Goal: Information Seeking & Learning: Learn about a topic

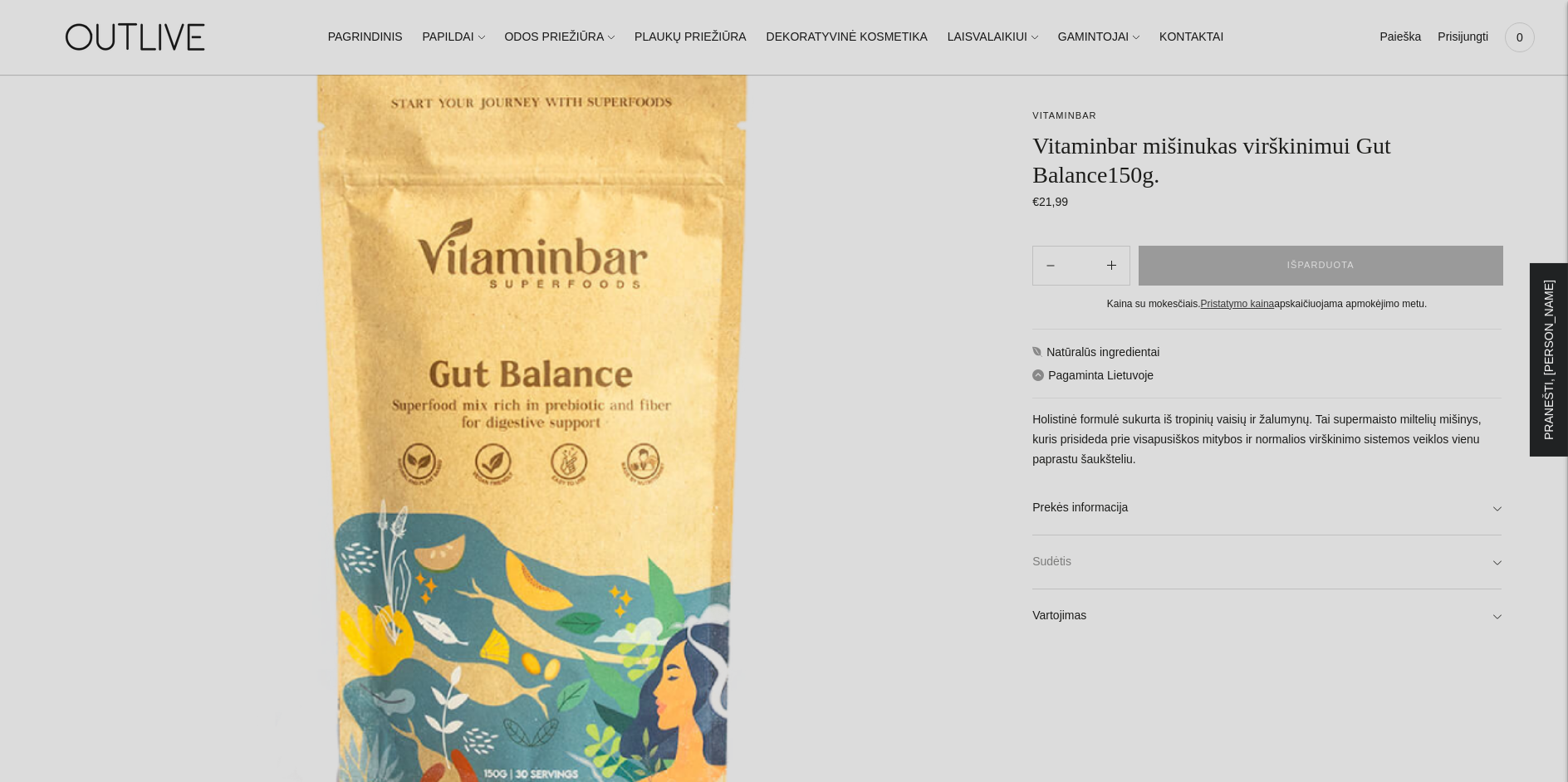
scroll to position [218, 0]
click at [1204, 507] on link "Prekės informacija" at bounding box center [1266, 509] width 469 height 53
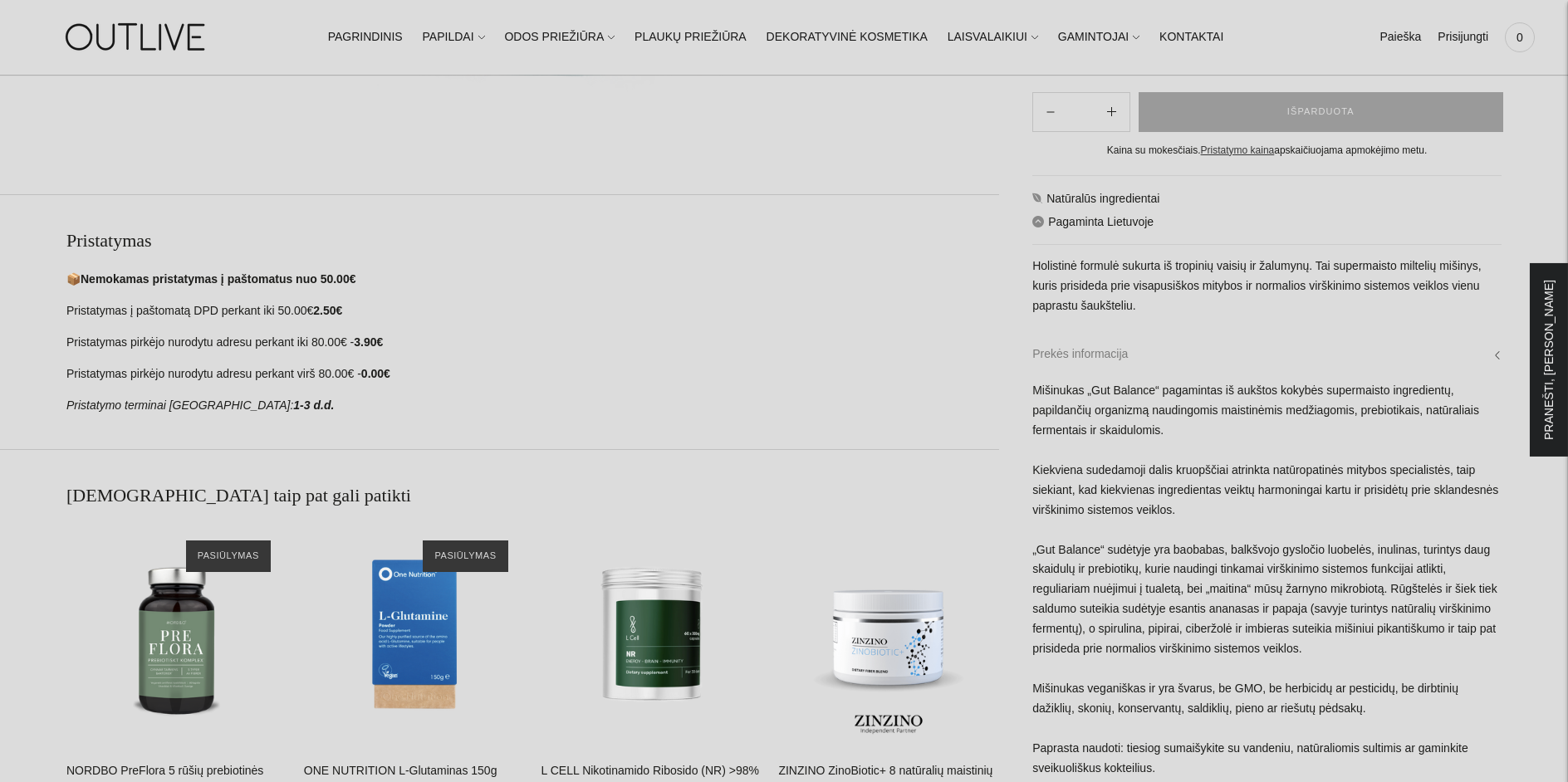
scroll to position [966, 0]
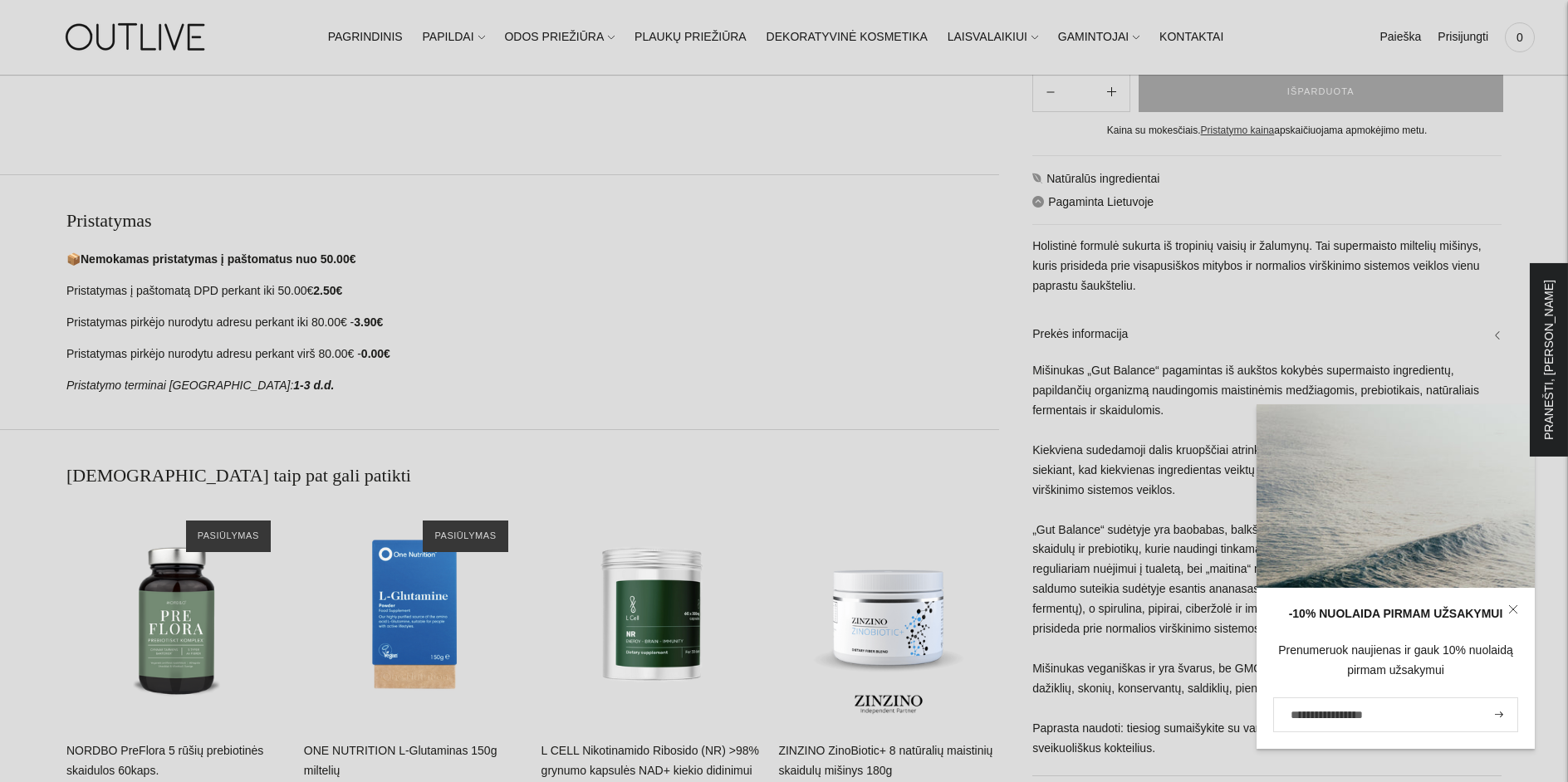
click at [1150, 553] on div "Mišinukas „Gut Balance“ pagamintas iš aukštos kokybės supermaisto ingredientų, …" at bounding box center [1266, 568] width 469 height 414
click at [1509, 606] on icon at bounding box center [1513, 610] width 10 height 10
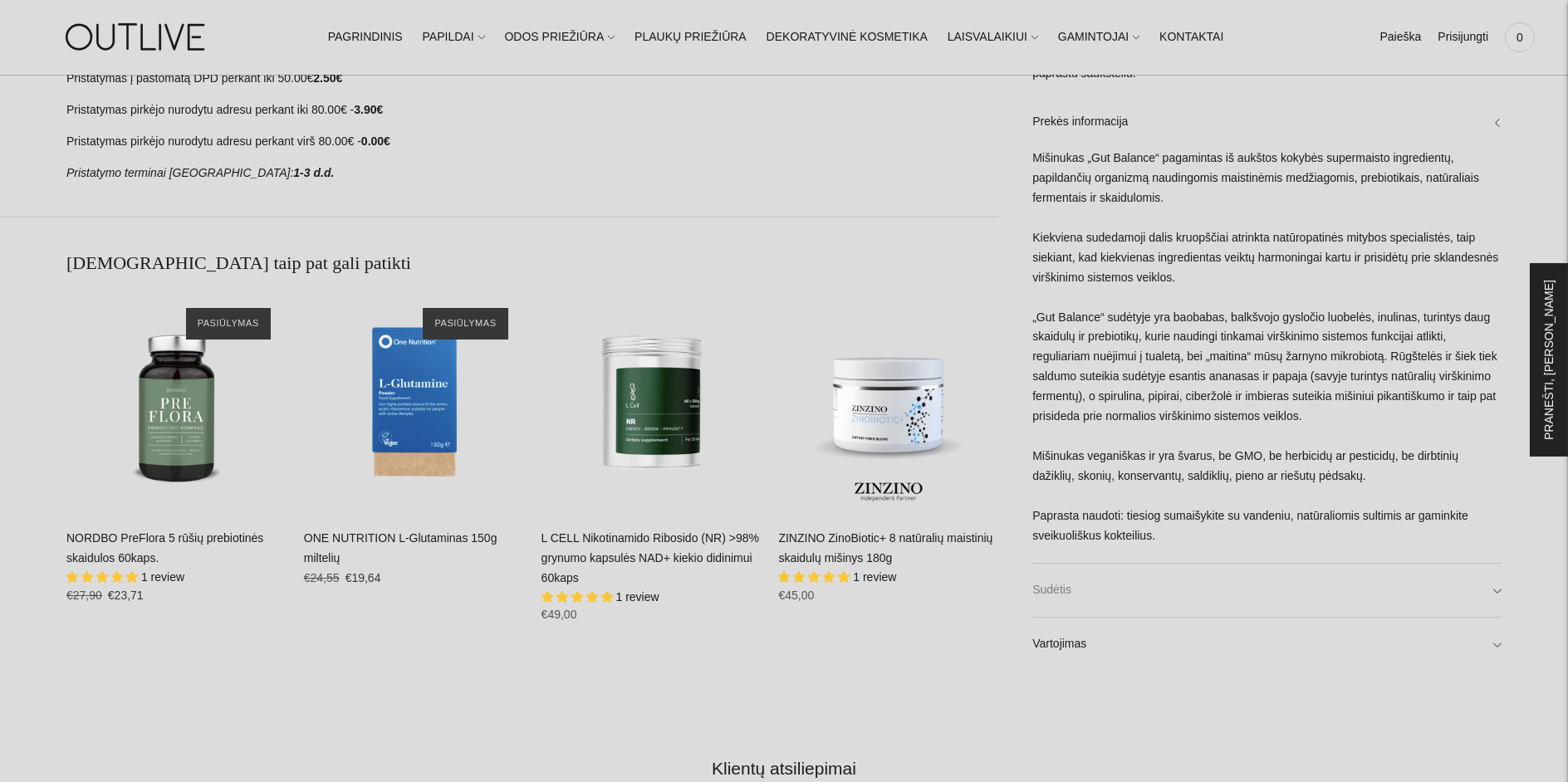
scroll to position [1179, 0]
click at [1178, 594] on link "Sudėtis" at bounding box center [1266, 589] width 469 height 53
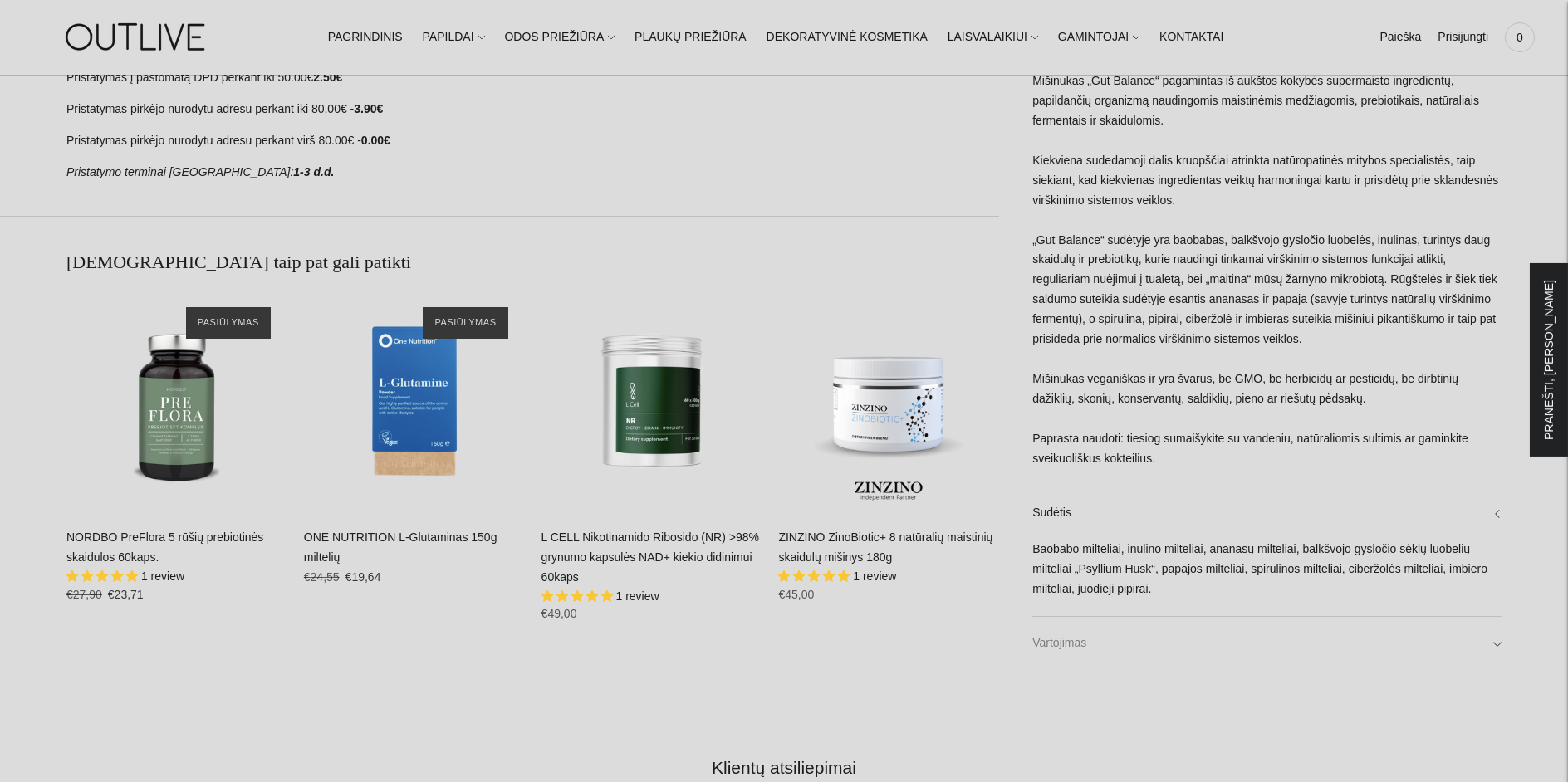
click at [1173, 641] on link "Vartojimas" at bounding box center [1266, 642] width 469 height 53
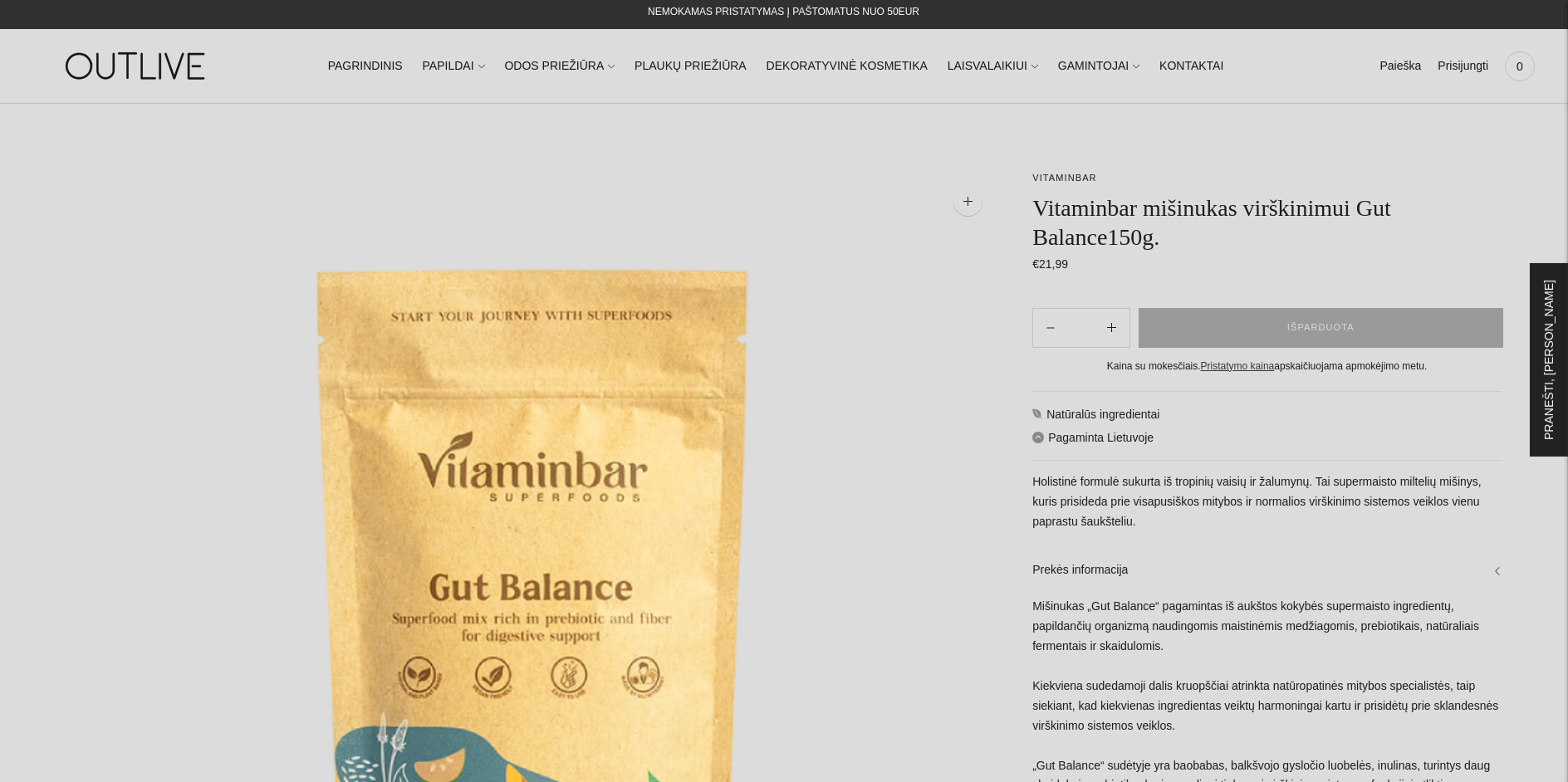
scroll to position [0, 0]
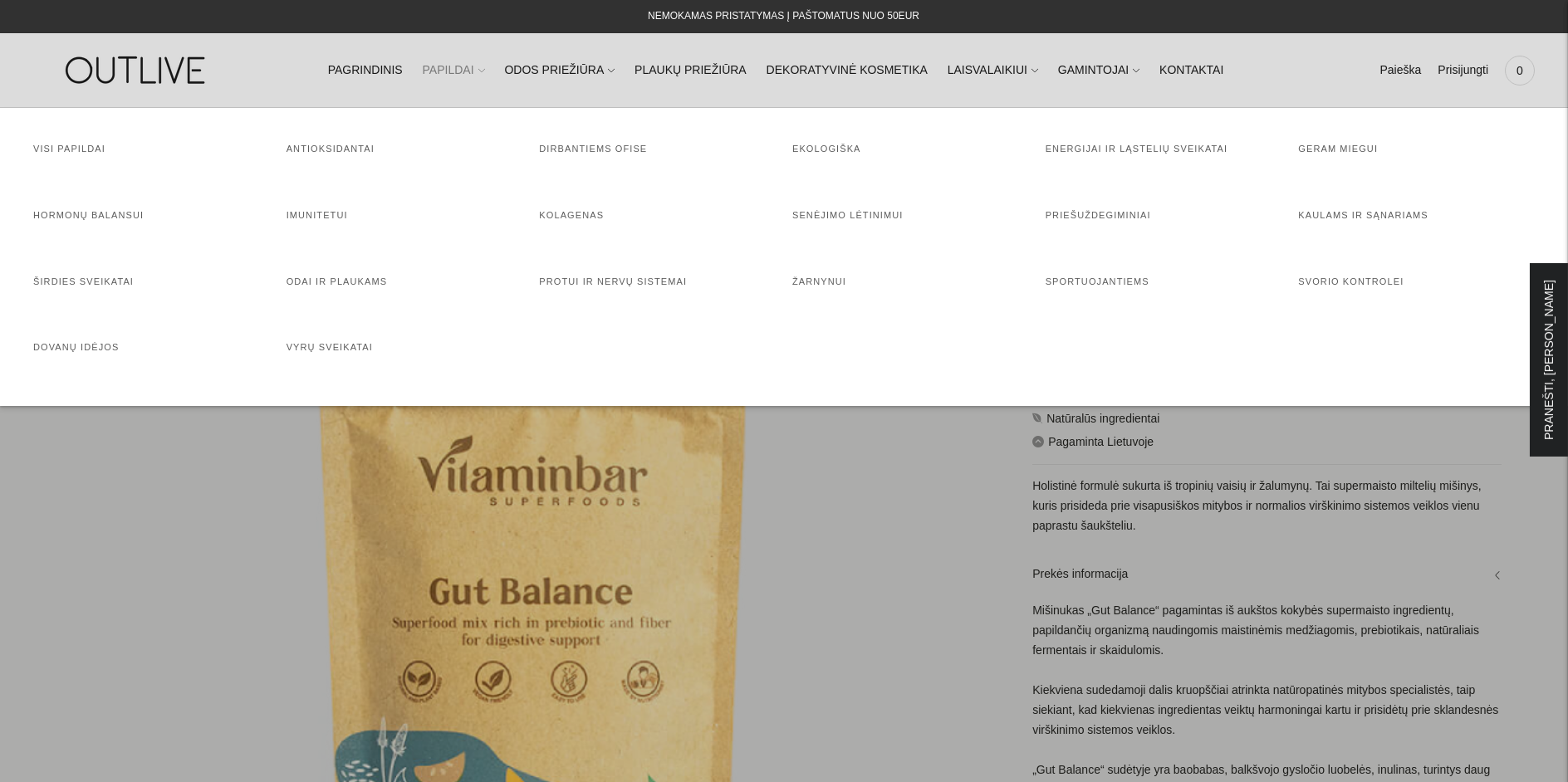
click at [485, 67] on link "PAPILDAI" at bounding box center [453, 70] width 62 height 36
click at [570, 216] on link "Kolagenas" at bounding box center [572, 215] width 65 height 10
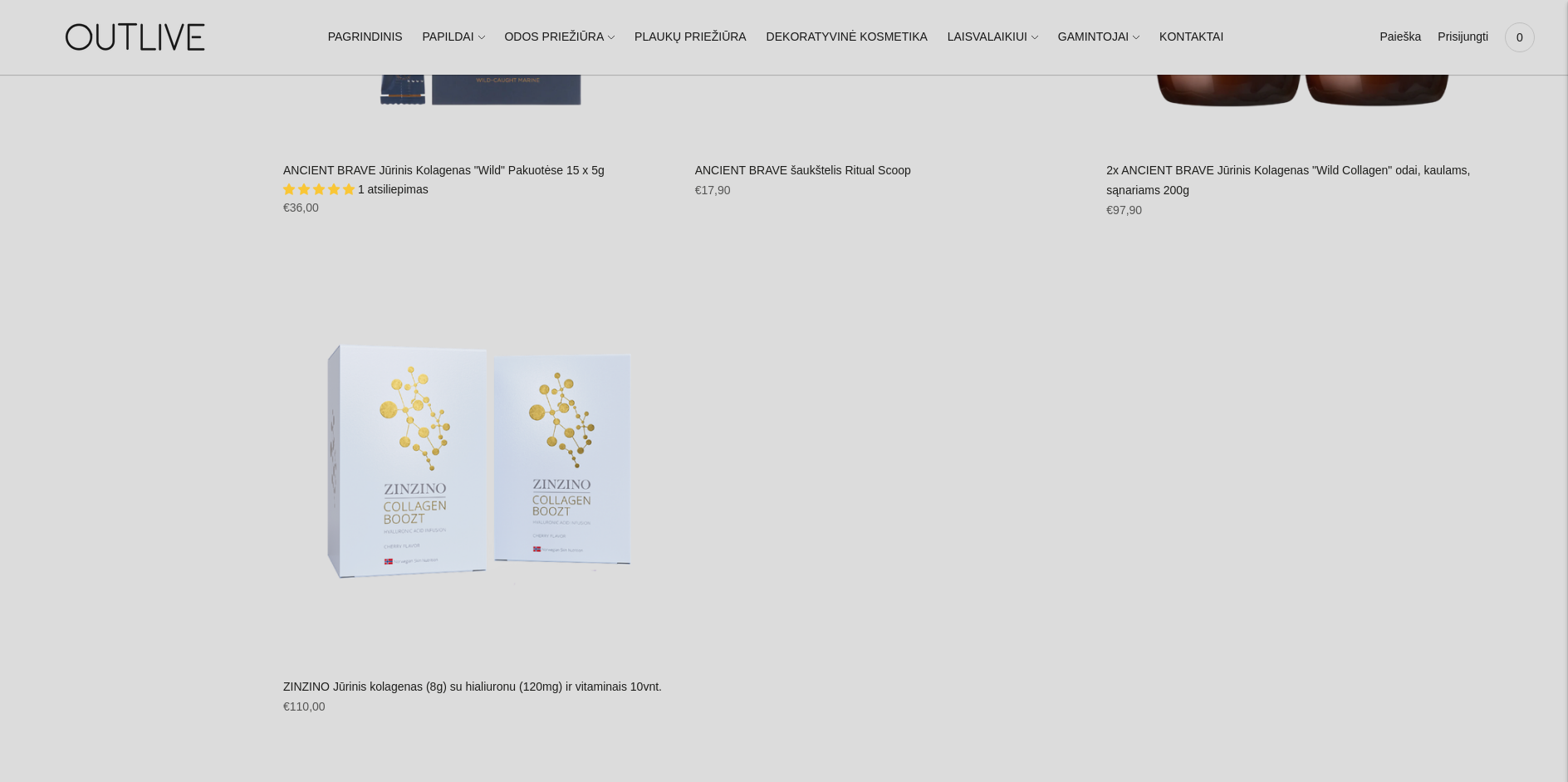
scroll to position [2264, 0]
